Goal: Transaction & Acquisition: Purchase product/service

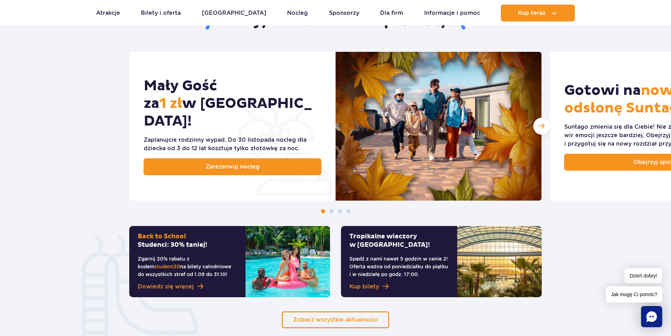
scroll to position [352, 0]
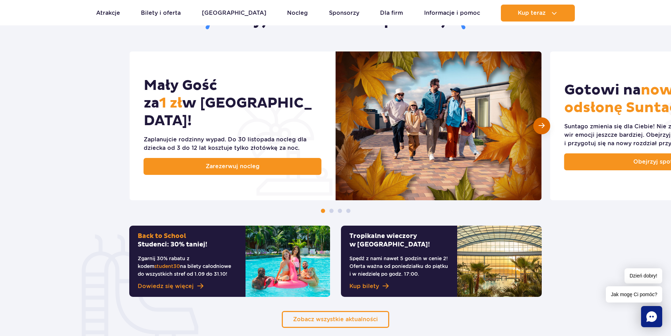
click at [543, 126] on span "Następny slajd" at bounding box center [542, 125] width 6 height 7
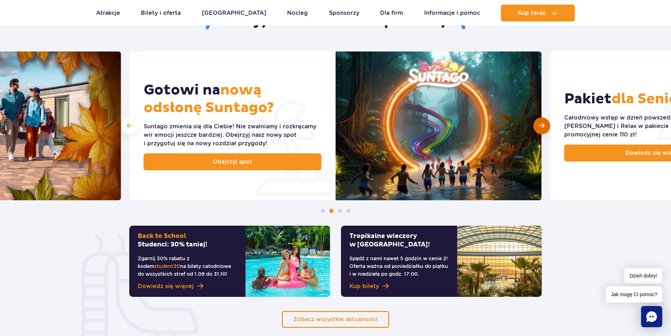
click at [542, 126] on span "Następny slajd" at bounding box center [542, 125] width 6 height 7
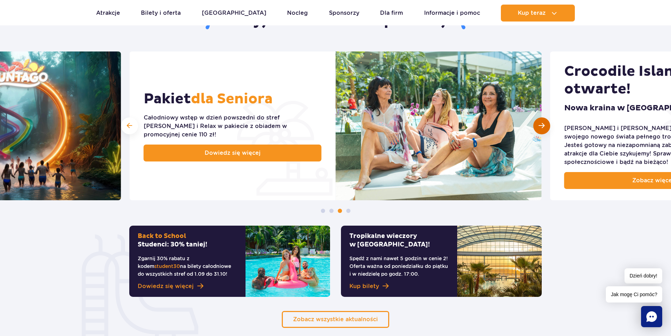
click at [542, 126] on span "Następny slajd" at bounding box center [542, 125] width 6 height 7
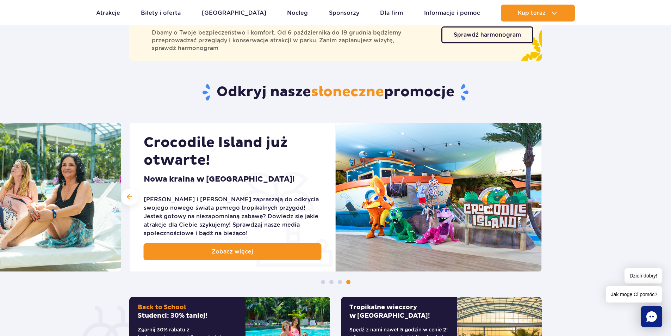
scroll to position [0, 0]
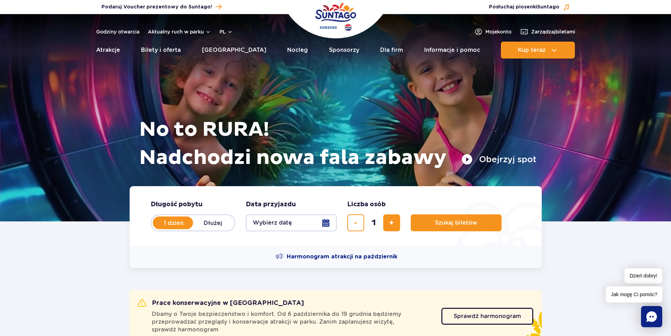
drag, startPoint x: 439, startPoint y: 242, endPoint x: 432, endPoint y: 132, distance: 110.5
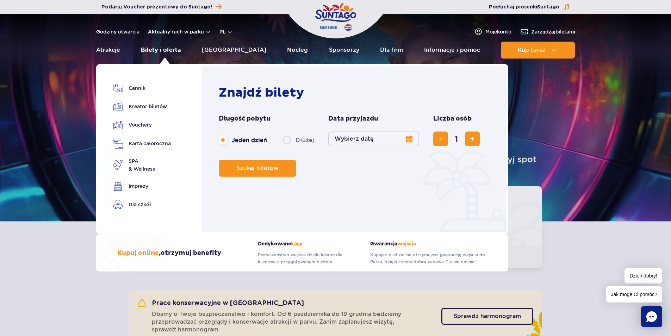
click at [178, 51] on link "Bilety i oferta" at bounding box center [161, 50] width 40 height 17
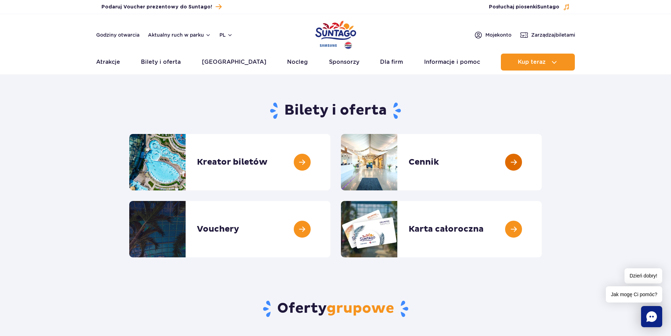
click at [542, 162] on link at bounding box center [542, 162] width 0 height 56
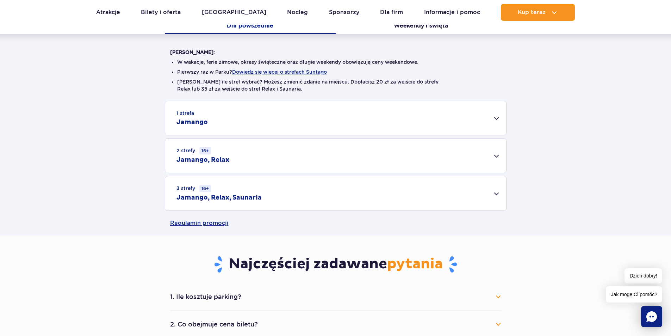
scroll to position [176, 0]
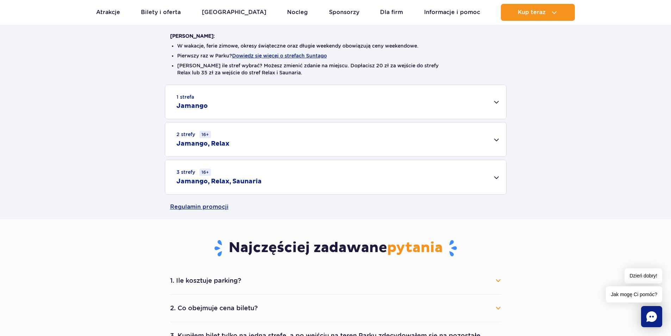
click at [495, 172] on div "3 strefy 16+ Jamango, Relax, Saunaria" at bounding box center [335, 177] width 341 height 34
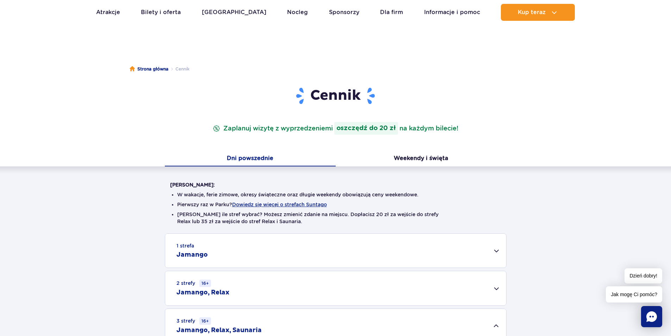
scroll to position [0, 0]
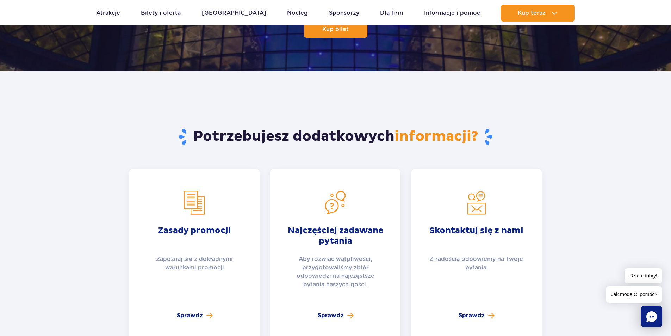
scroll to position [1374, 0]
